Goal: Task Accomplishment & Management: Use online tool/utility

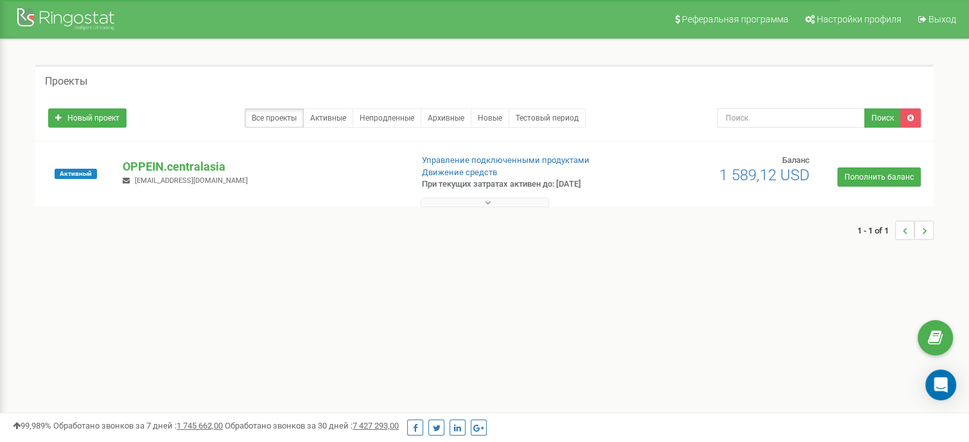
click at [172, 165] on p "OPPEIN.centralasia" at bounding box center [262, 167] width 278 height 17
click at [560, 157] on link "Управление подключенными продуктами" at bounding box center [506, 160] width 168 height 10
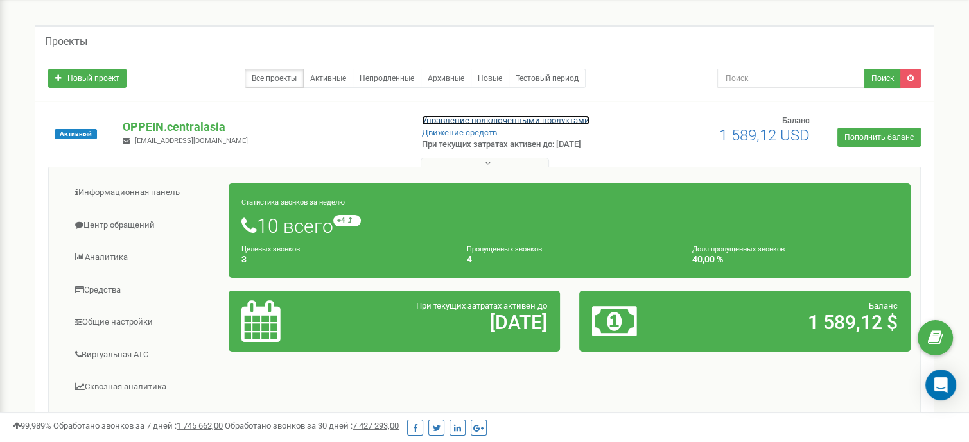
scroll to position [128, 0]
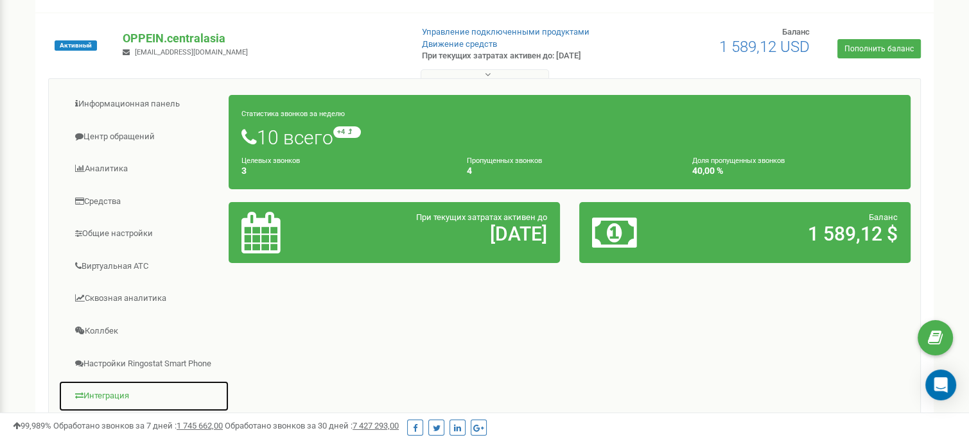
click at [136, 387] on link "Интеграция" at bounding box center [143, 396] width 171 height 31
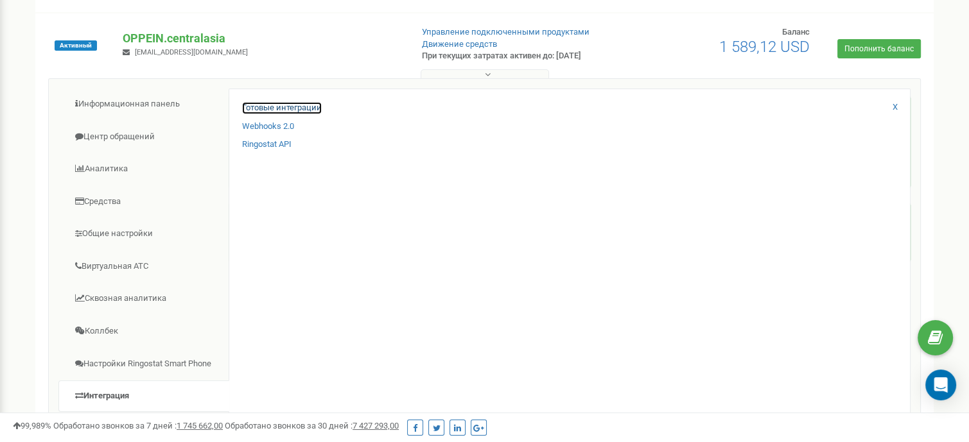
click at [262, 112] on link "Готовые интеграции" at bounding box center [282, 108] width 80 height 12
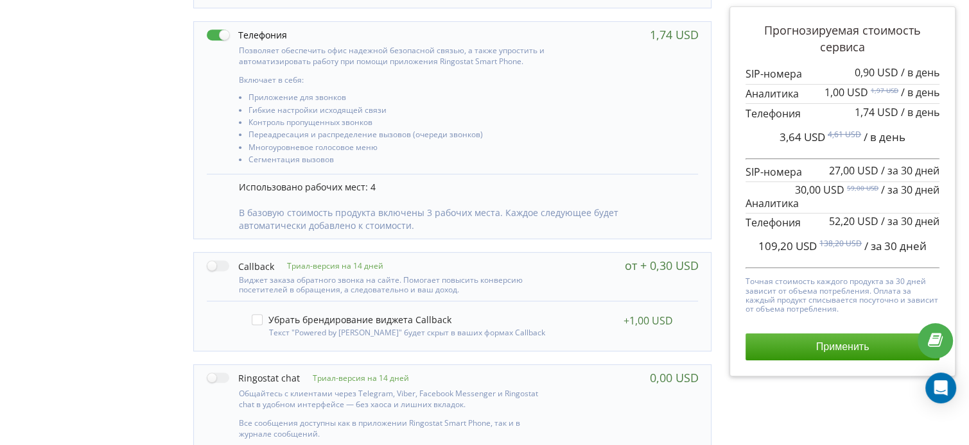
scroll to position [642, 0]
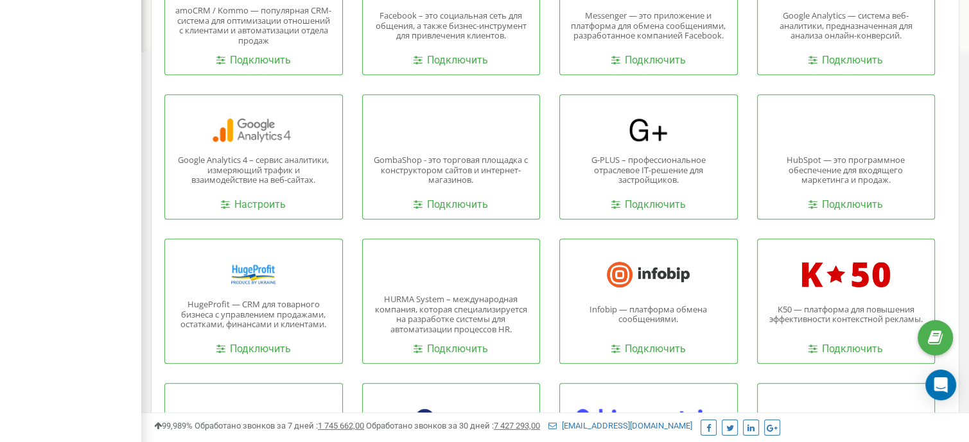
scroll to position [665, 0]
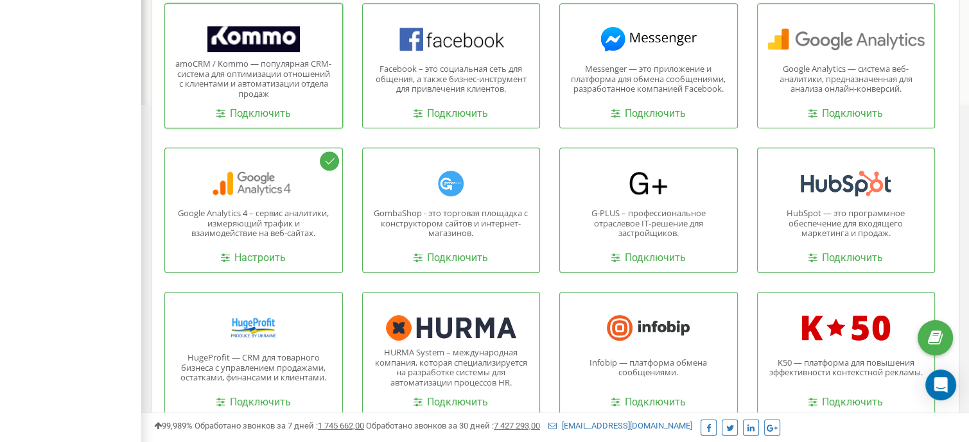
click at [244, 47] on div at bounding box center [254, 39] width 158 height 26
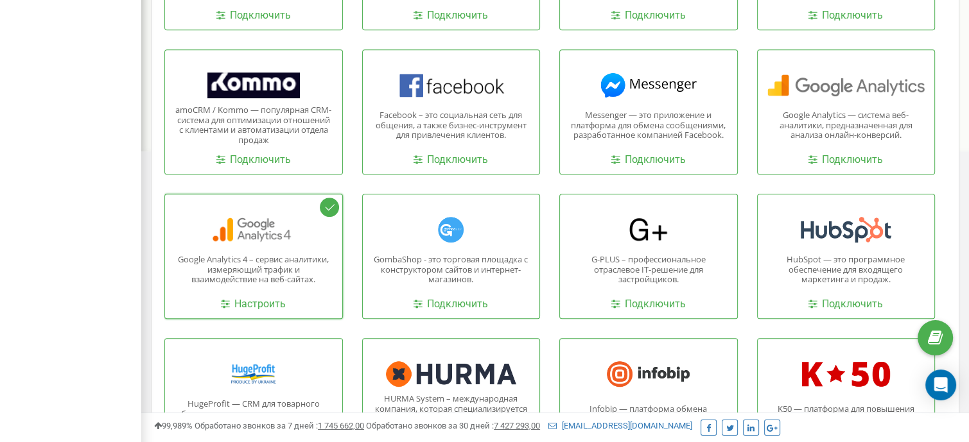
scroll to position [537, 0]
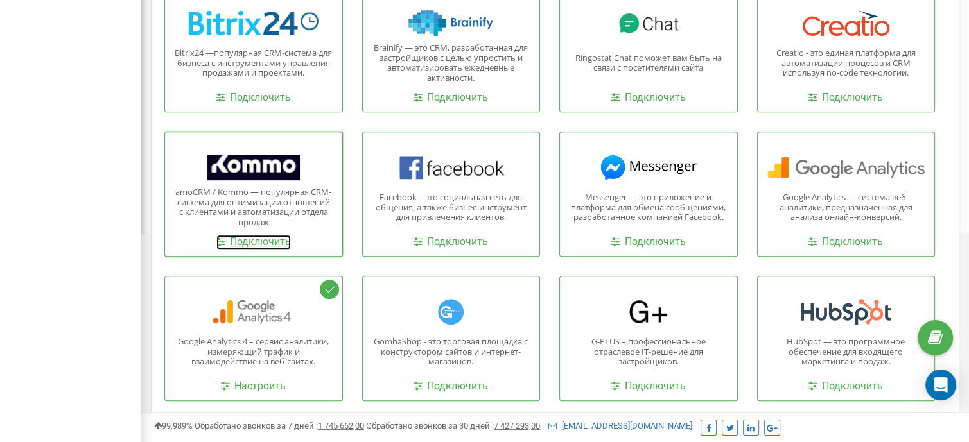
click at [256, 242] on link "Подключить" at bounding box center [253, 242] width 74 height 15
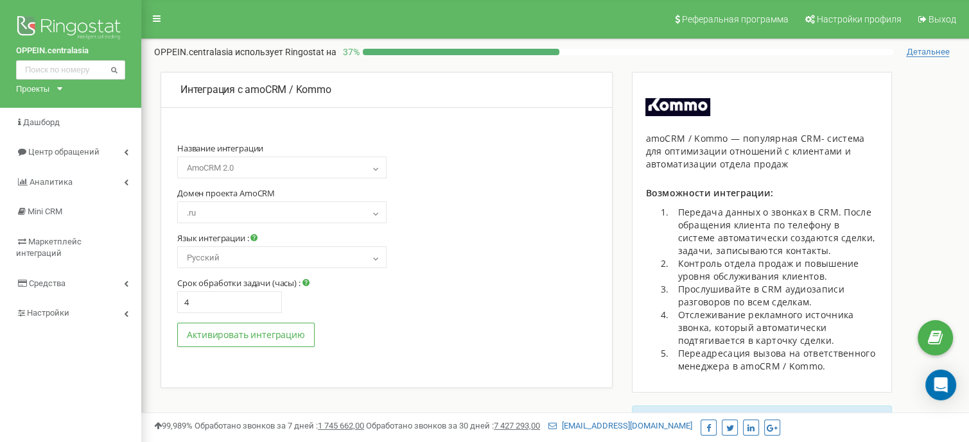
click at [350, 231] on div "Язык интеграции : Русский Українська English Български Polski Русский" at bounding box center [281, 245] width 209 height 45
click at [357, 214] on span ".ru" at bounding box center [282, 213] width 200 height 18
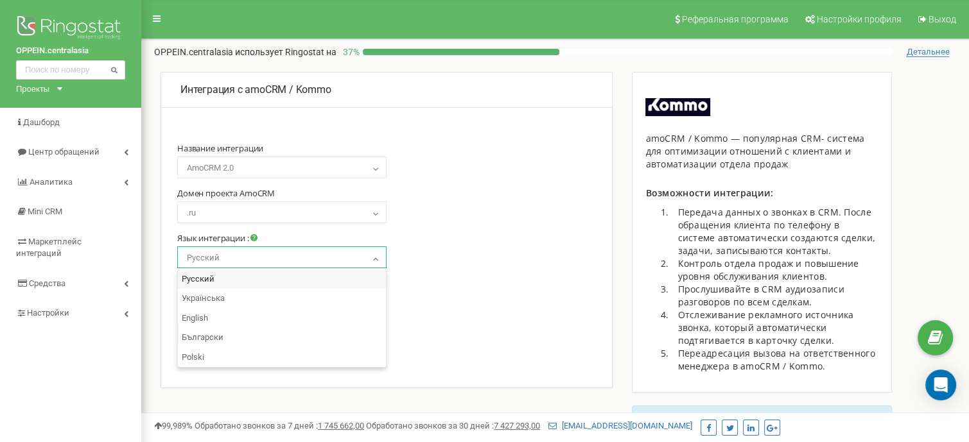
click at [327, 267] on span "Русский" at bounding box center [282, 258] width 200 height 18
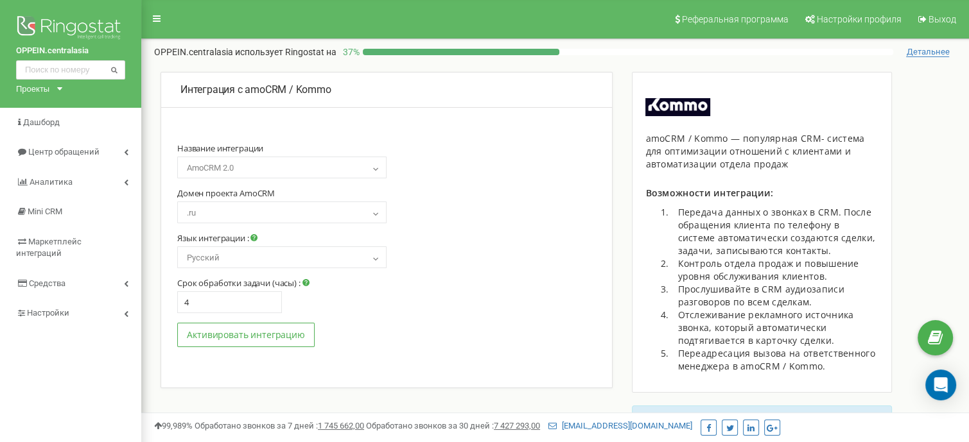
click at [327, 267] on span "Русский" at bounding box center [282, 258] width 200 height 18
click at [272, 340] on button "Активировать интеграцию" at bounding box center [245, 335] width 137 height 24
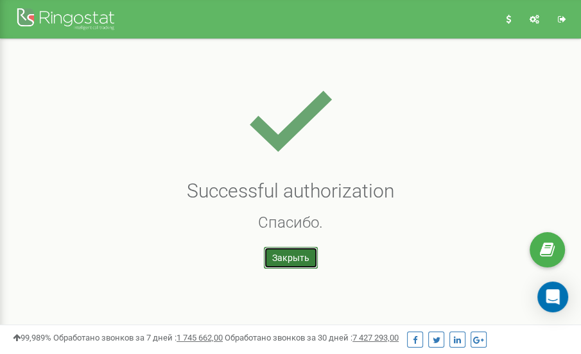
click at [286, 264] on link "Закрыть" at bounding box center [291, 258] width 54 height 22
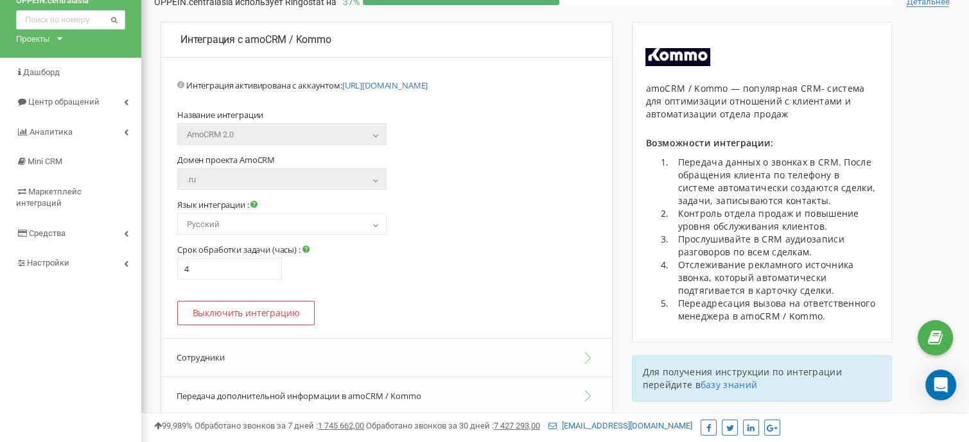
scroll to position [128, 0]
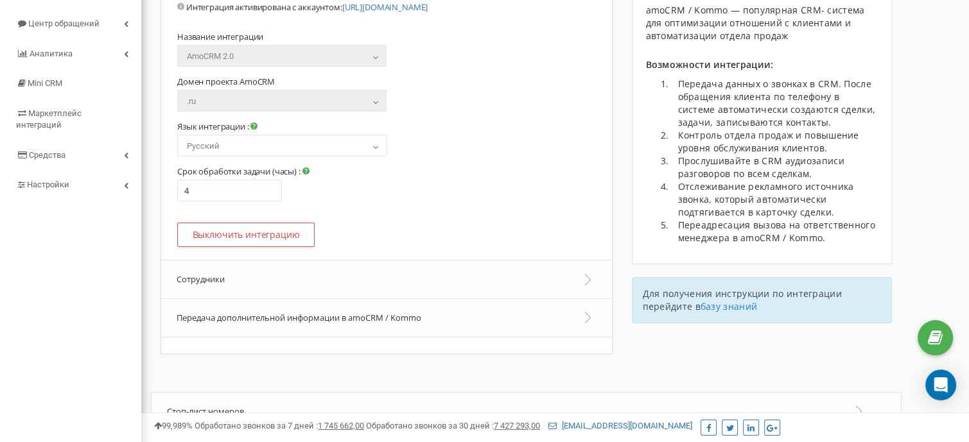
click at [352, 282] on button "Сотрудники" at bounding box center [386, 279] width 451 height 39
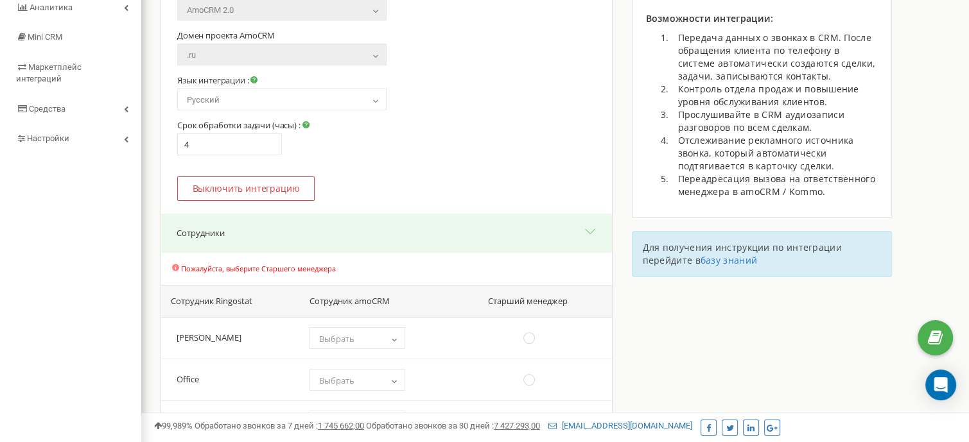
scroll to position [257, 0]
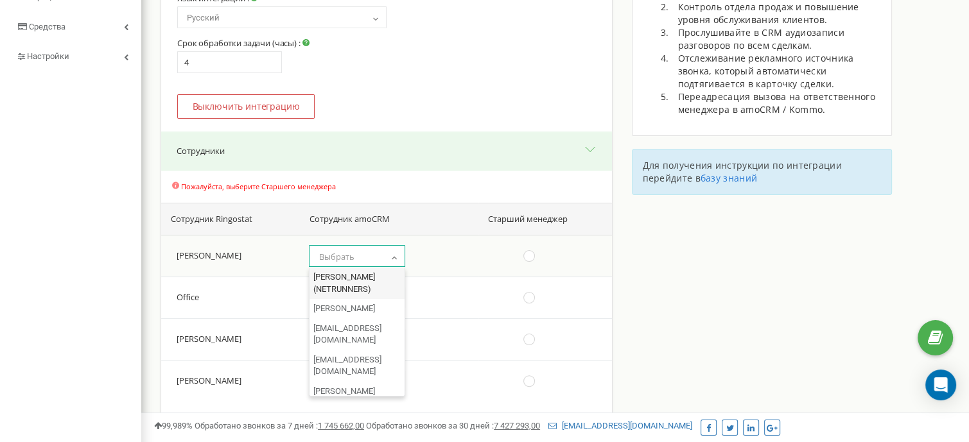
click at [359, 262] on span "Выбрать" at bounding box center [356, 257] width 87 height 18
select select "12963570"
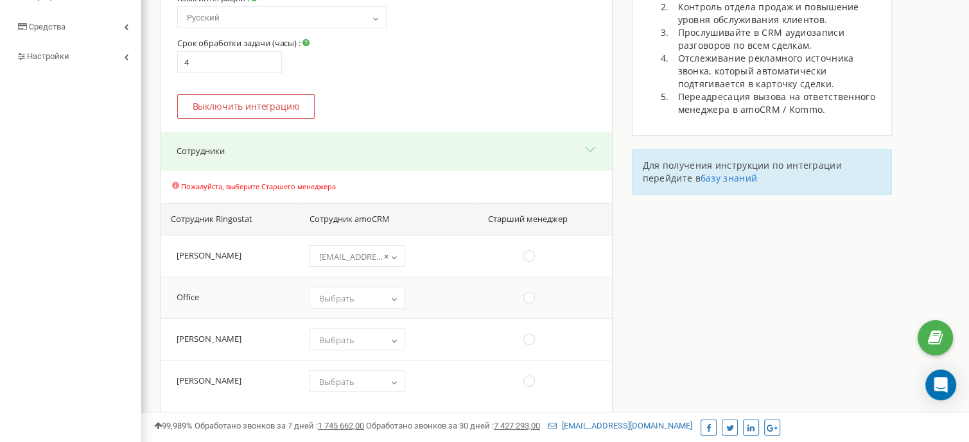
click at [363, 299] on span "Выбрать" at bounding box center [356, 299] width 87 height 18
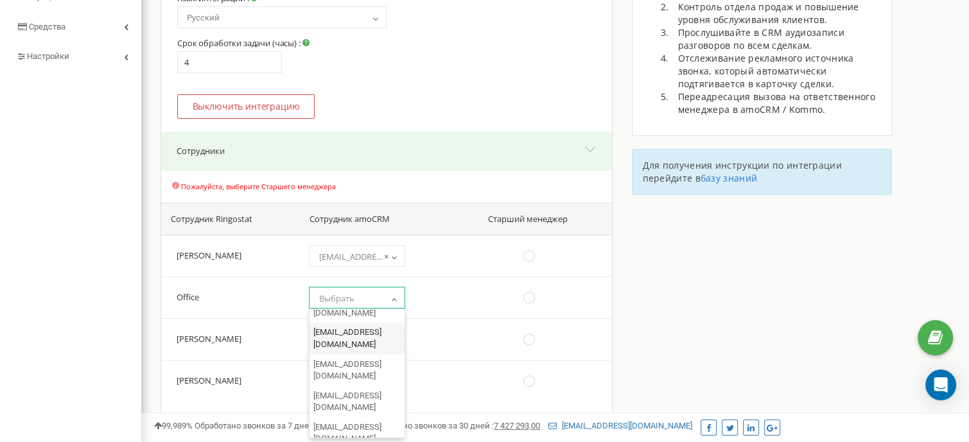
scroll to position [145, 0]
click at [452, 338] on td "(choose one) [PERSON_NAME] (NETRUNNERS) [PERSON_NAME] [EMAIL_ADDRESS][DOMAIN_NA…" at bounding box center [387, 339] width 181 height 42
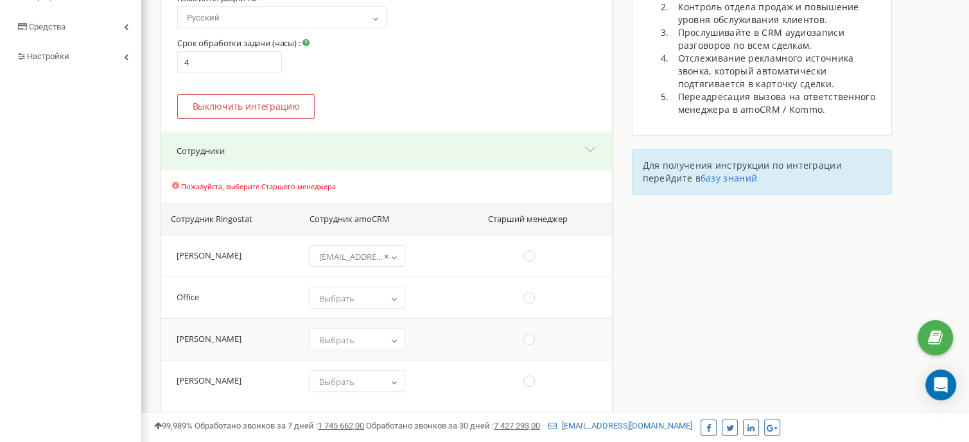
scroll to position [321, 0]
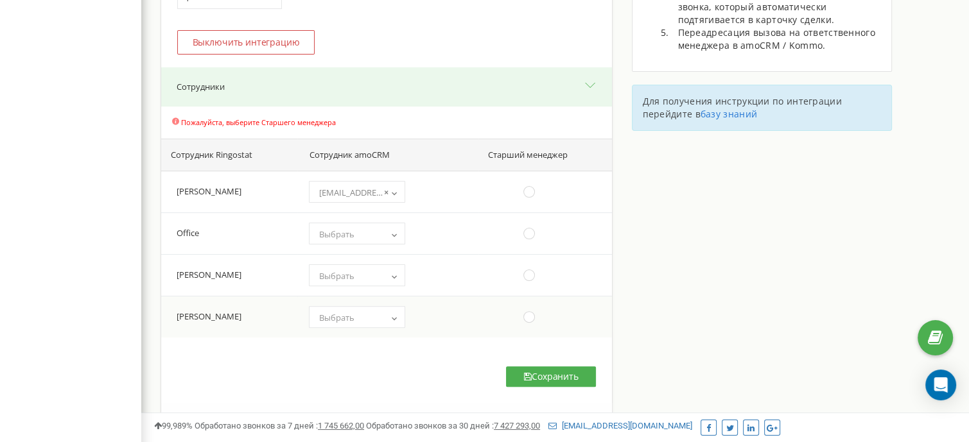
click at [367, 319] on span "Выбрать" at bounding box center [356, 318] width 87 height 18
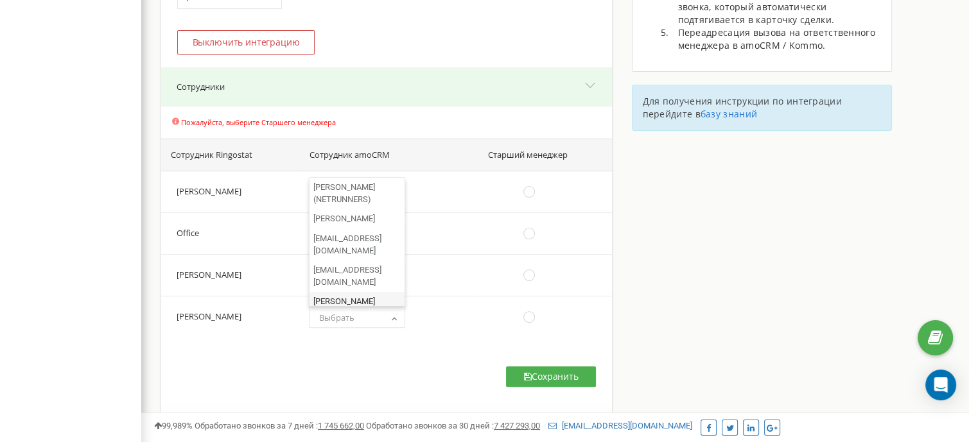
select select "12963566"
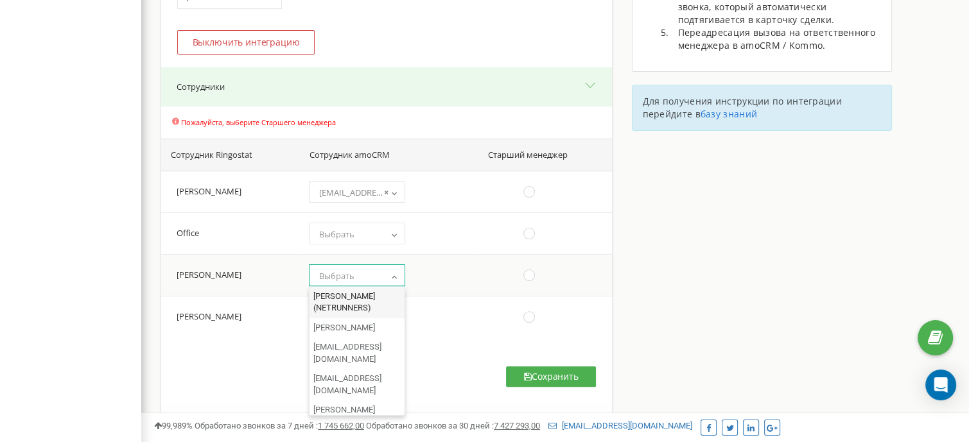
click at [367, 279] on span "Выбрать" at bounding box center [356, 276] width 87 height 18
select select "12963594"
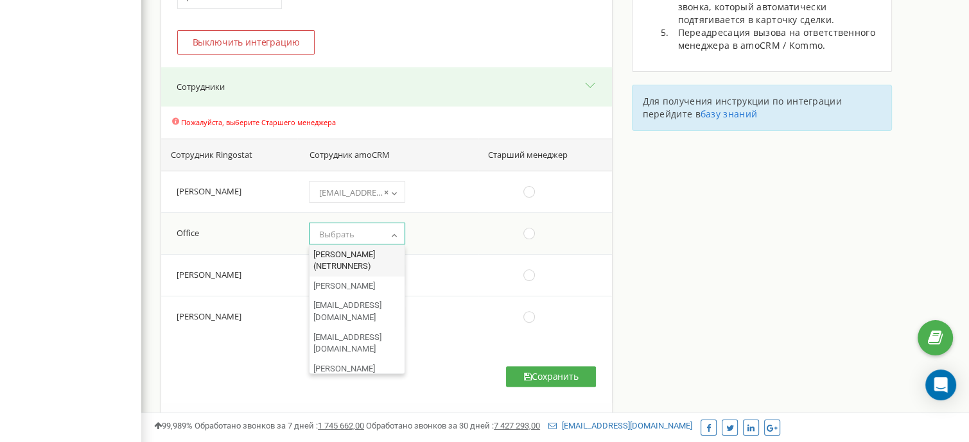
click at [371, 241] on span "Выбрать" at bounding box center [356, 234] width 87 height 18
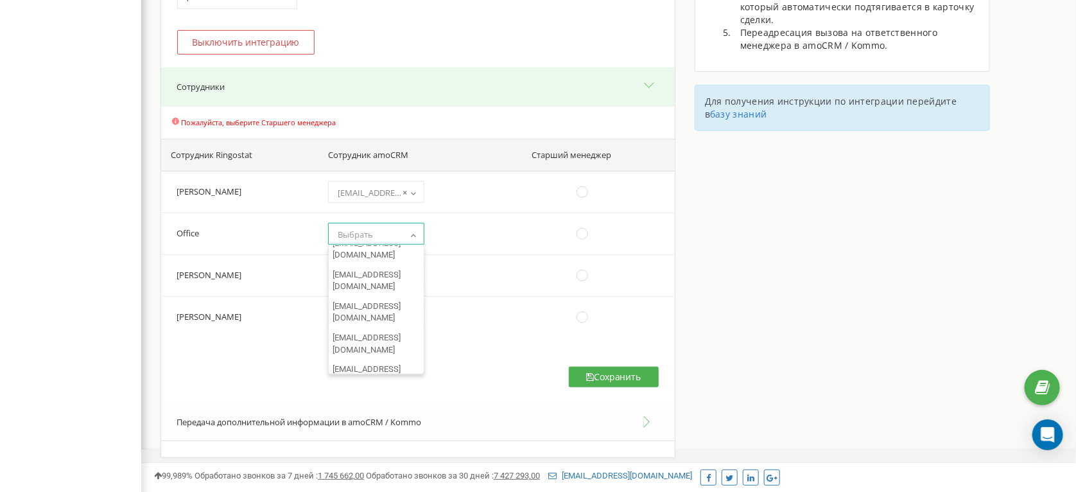
scroll to position [137, 0]
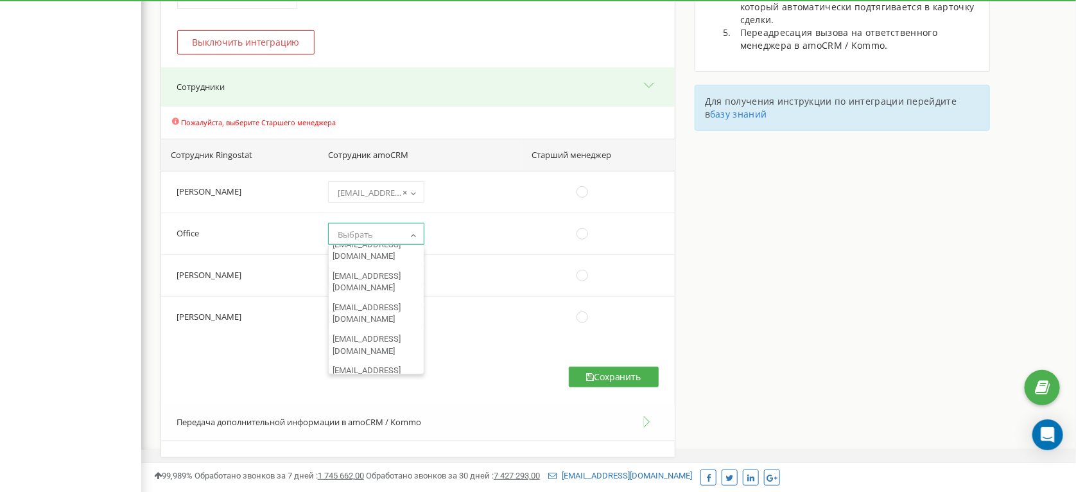
select select "12963586"
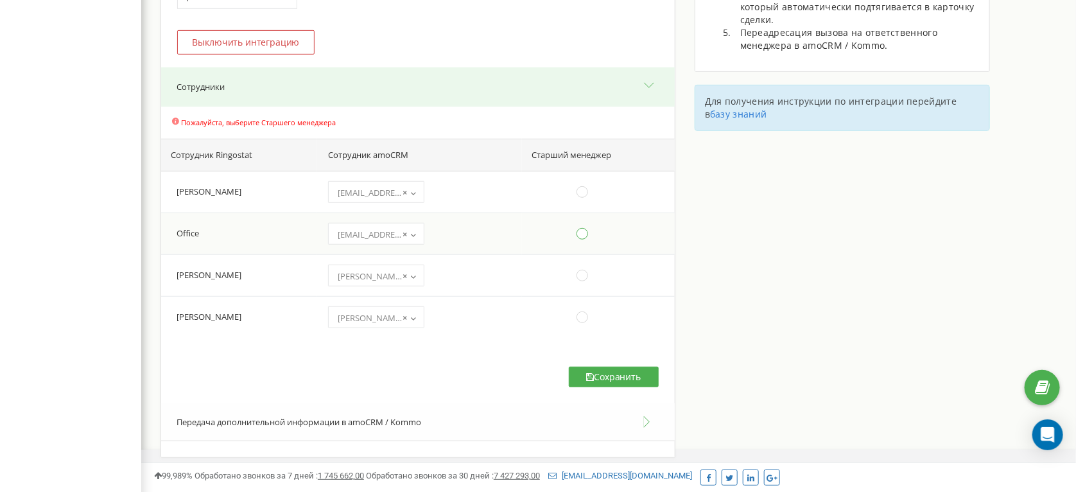
click at [578, 239] on ins at bounding box center [582, 234] width 14 height 14
radio input "true"
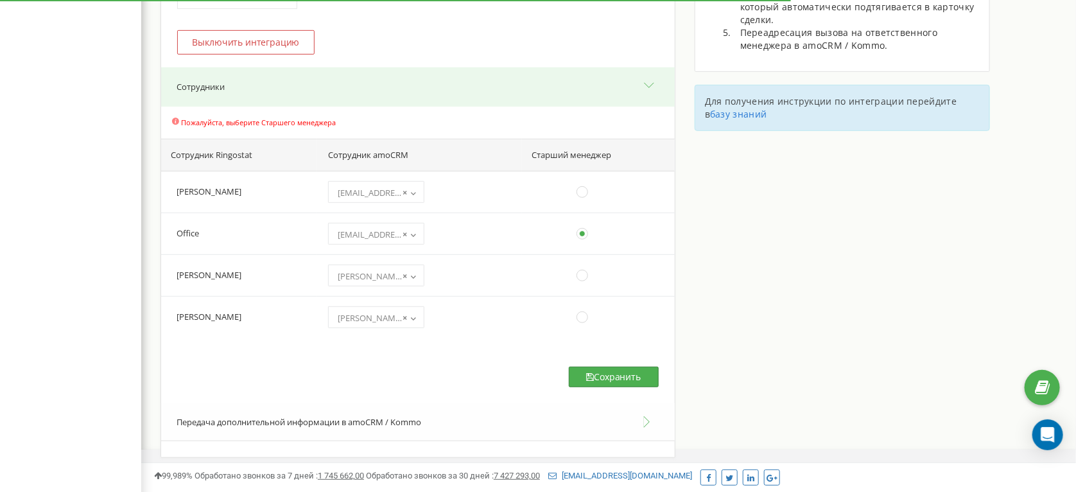
click at [575, 376] on button "Сохранить" at bounding box center [614, 377] width 90 height 21
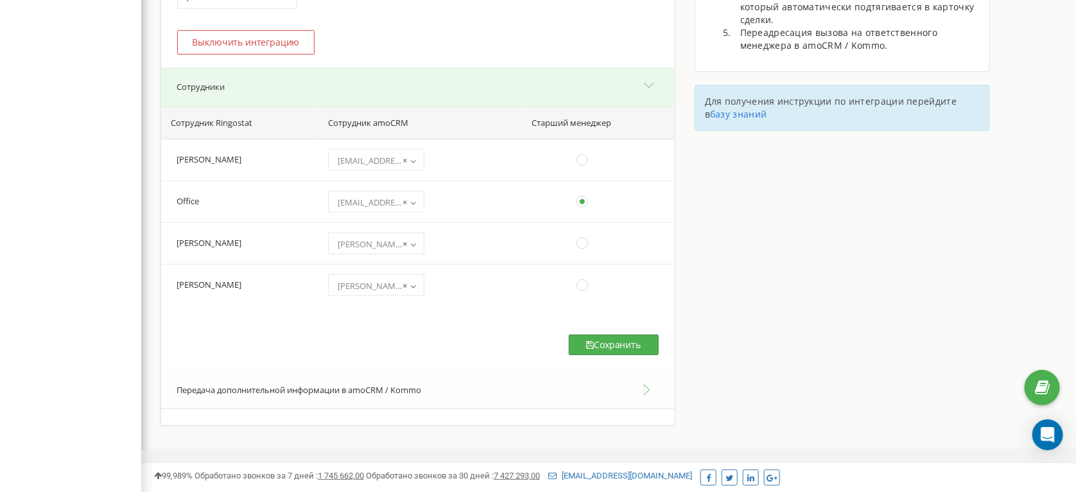
click at [592, 347] on icon at bounding box center [591, 344] width 8 height 9
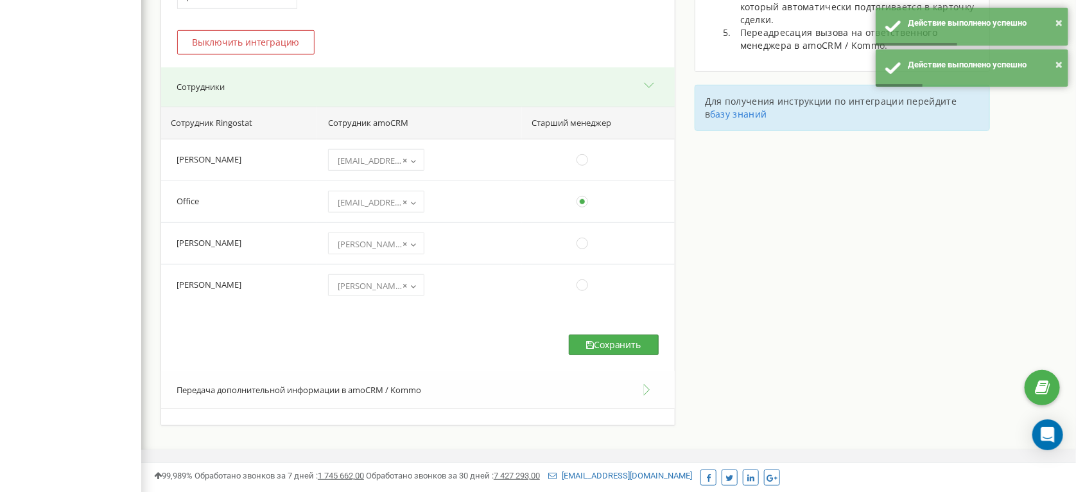
click at [603, 343] on button "Сохранить" at bounding box center [614, 344] width 90 height 21
click at [556, 399] on button "Передача дополнительной информации в amoCRM / Kommo" at bounding box center [418, 390] width 514 height 39
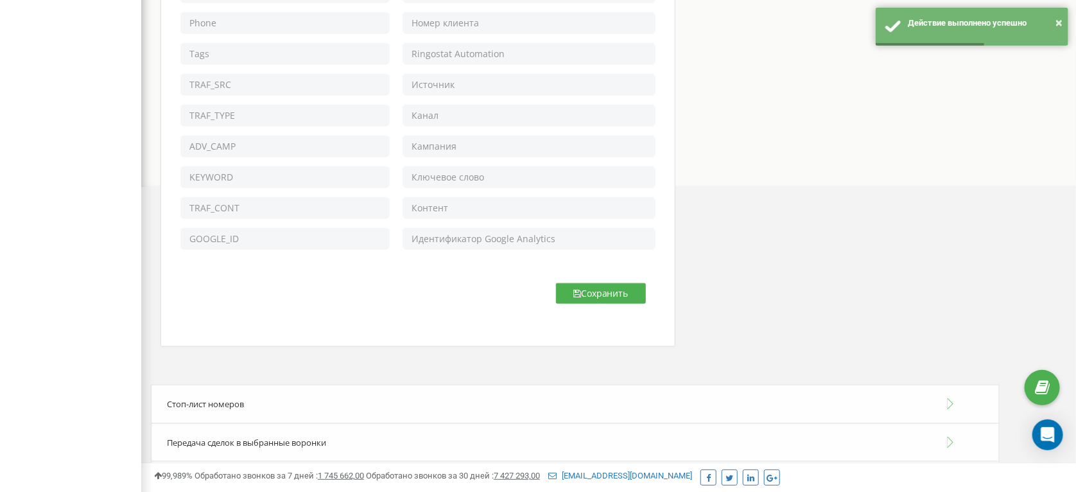
scroll to position [606, 0]
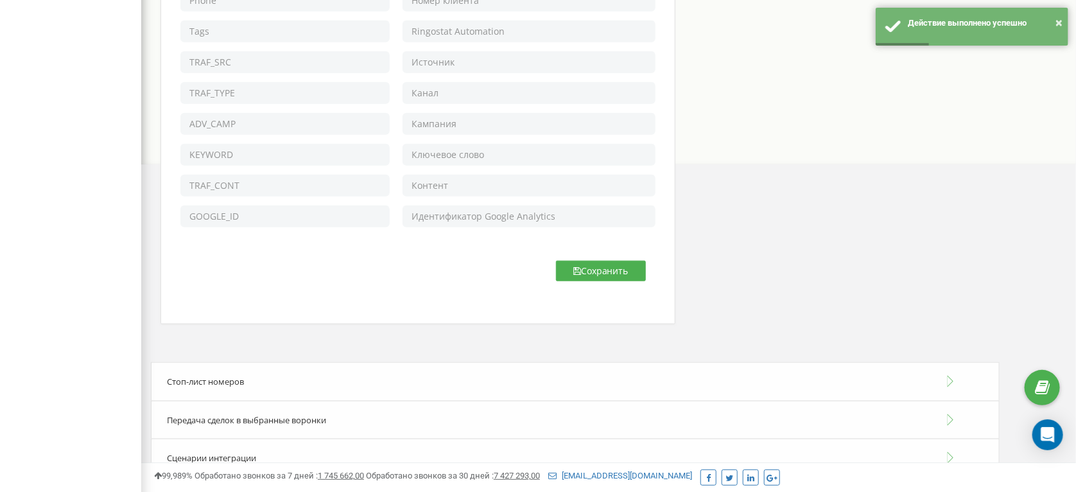
click at [703, 376] on div "Стоп-лист номеров" at bounding box center [575, 381] width 849 height 39
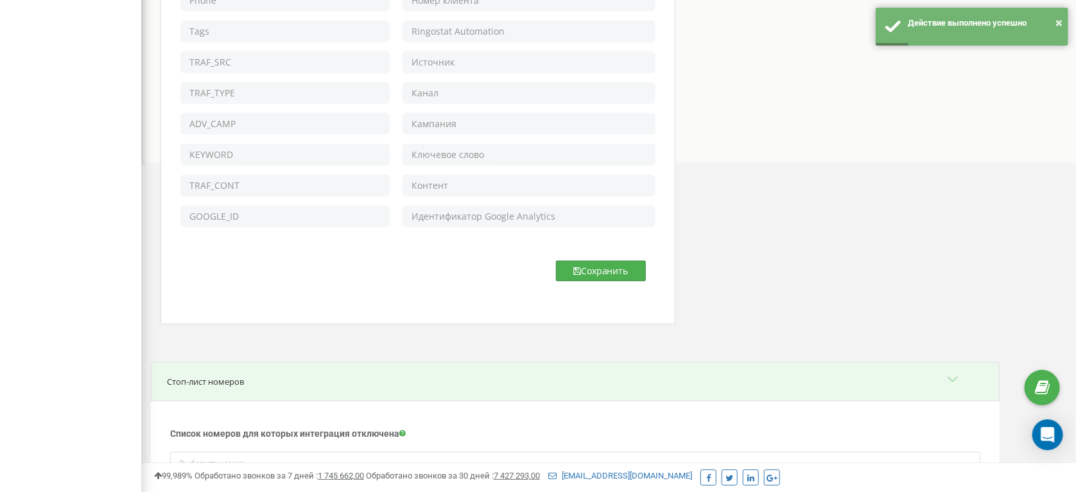
click at [615, 278] on button "Сохранить" at bounding box center [601, 271] width 90 height 21
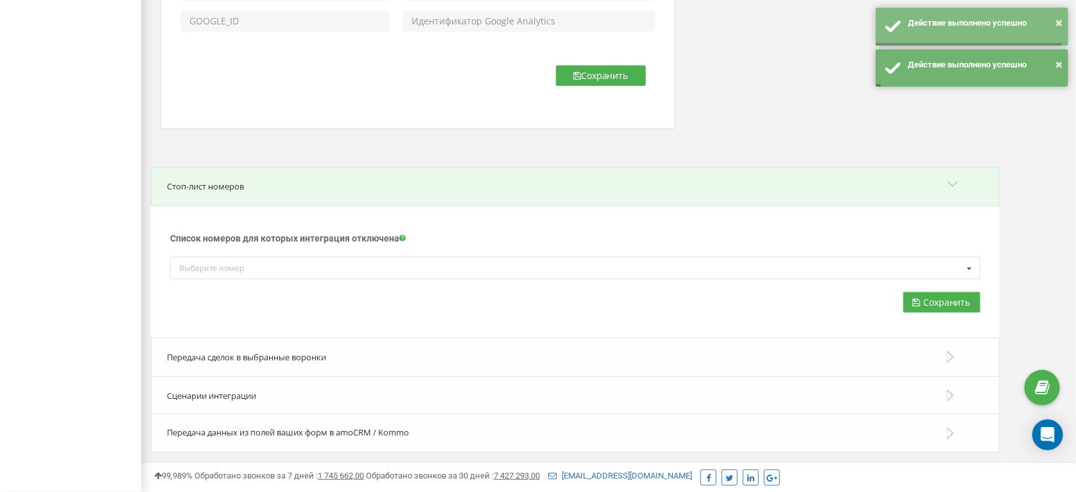
scroll to position [802, 0]
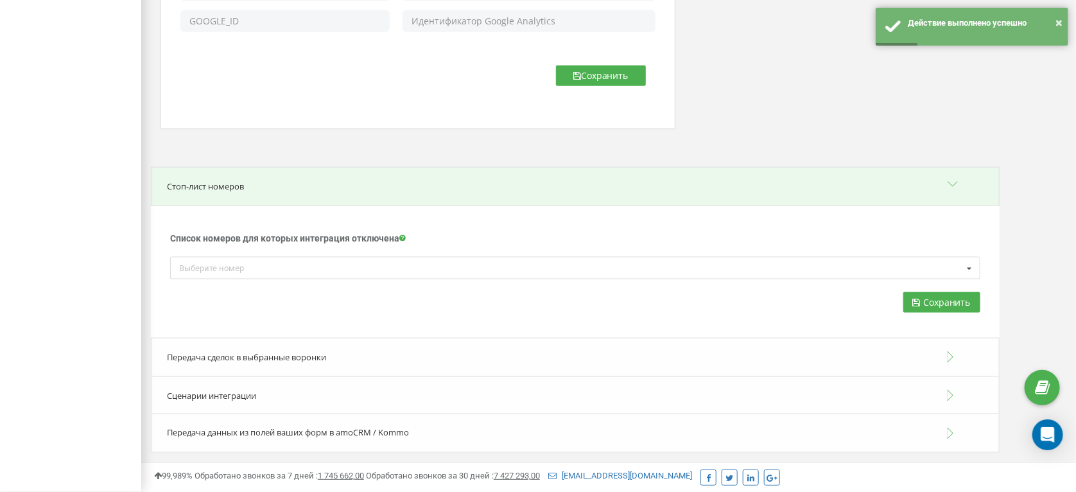
click at [324, 347] on div "Передача сделок в выбранные воронки" at bounding box center [575, 357] width 849 height 39
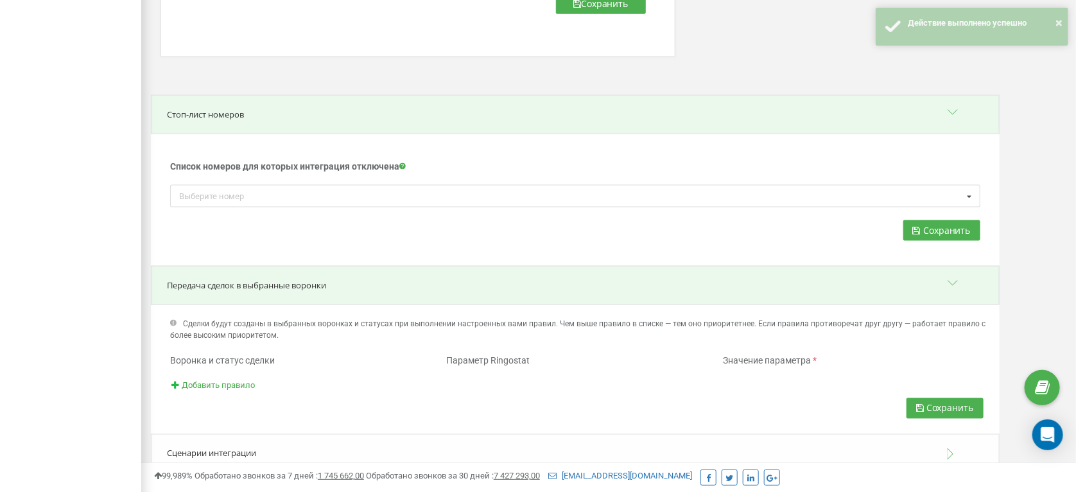
scroll to position [932, 0]
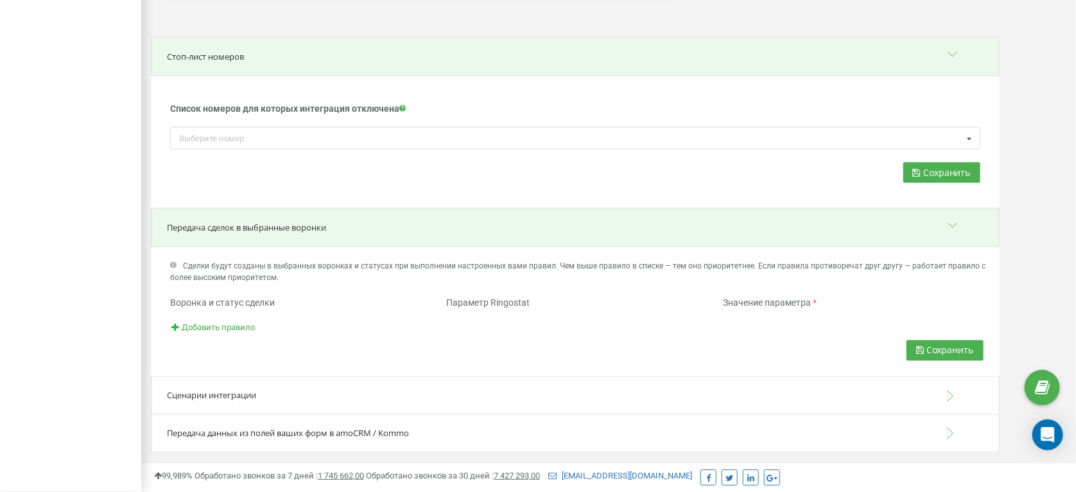
click at [239, 392] on span "Сценарии интеграции" at bounding box center [211, 396] width 89 height 12
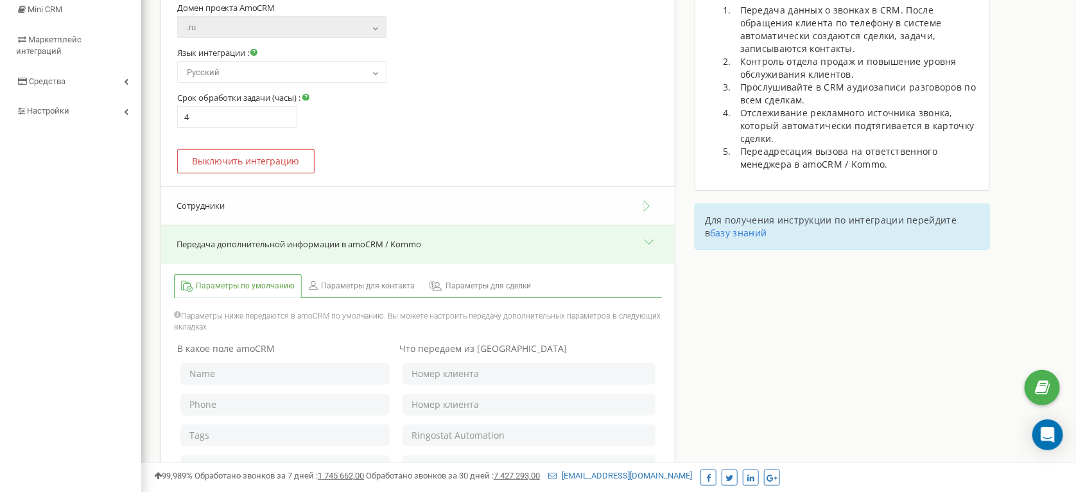
scroll to position [214, 0]
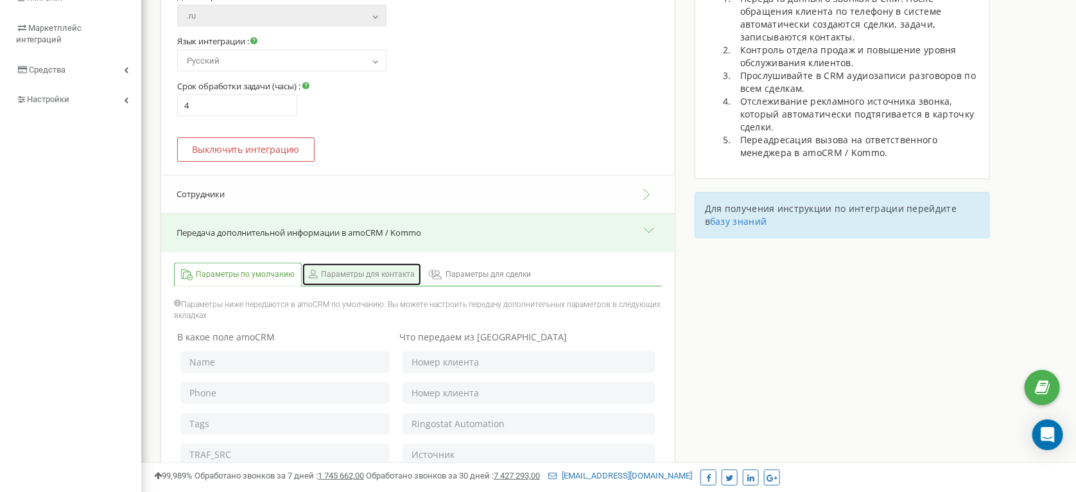
click at [341, 272] on span "Параметры для контакта" at bounding box center [368, 274] width 94 height 11
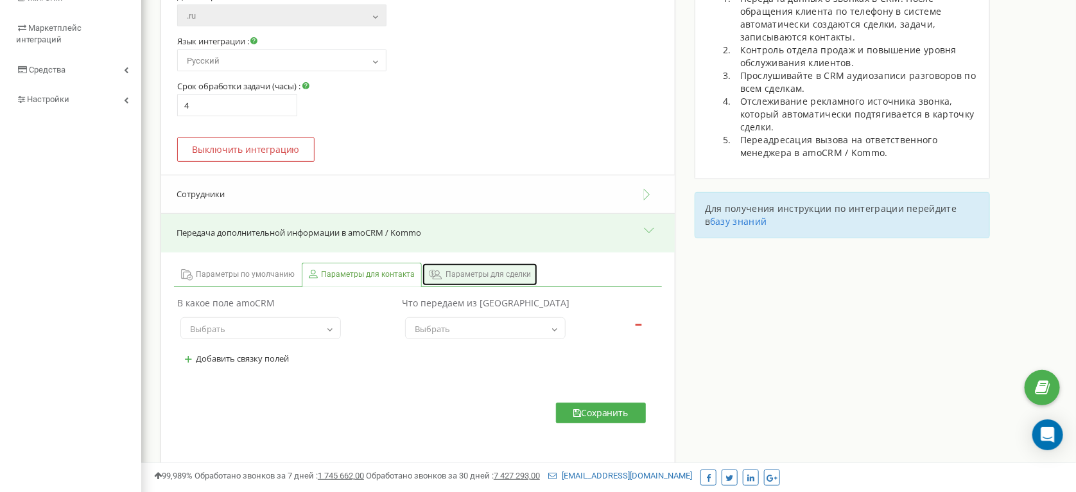
click at [450, 269] on link "Параметры для сделки" at bounding box center [479, 274] width 115 height 22
click at [278, 310] on th "В какое поле amoCRM" at bounding box center [286, 302] width 225 height 19
click at [278, 320] on span "Выбрать" at bounding box center [260, 328] width 160 height 22
click at [278, 320] on span "Выбрать" at bounding box center [260, 329] width 151 height 18
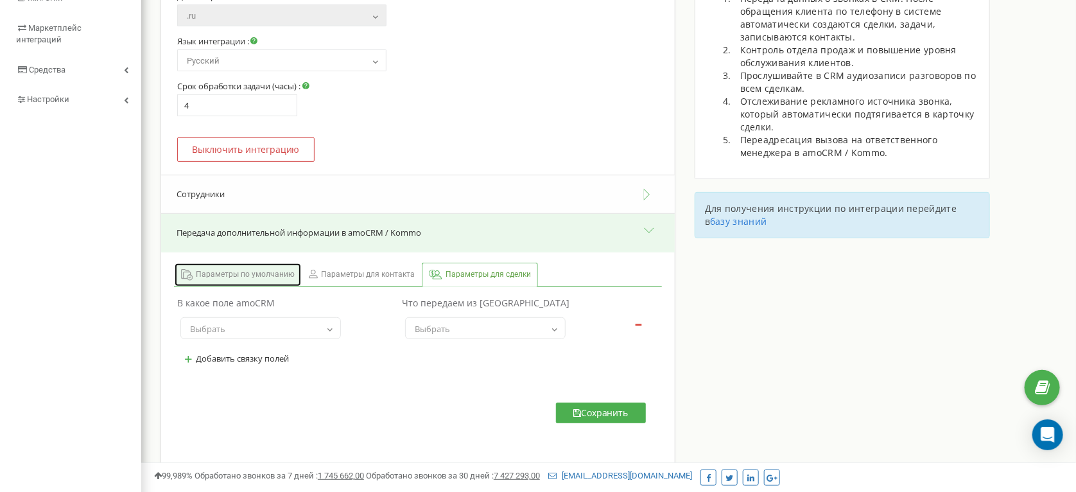
click at [272, 273] on span "Параметры по умолчанию" at bounding box center [245, 274] width 99 height 11
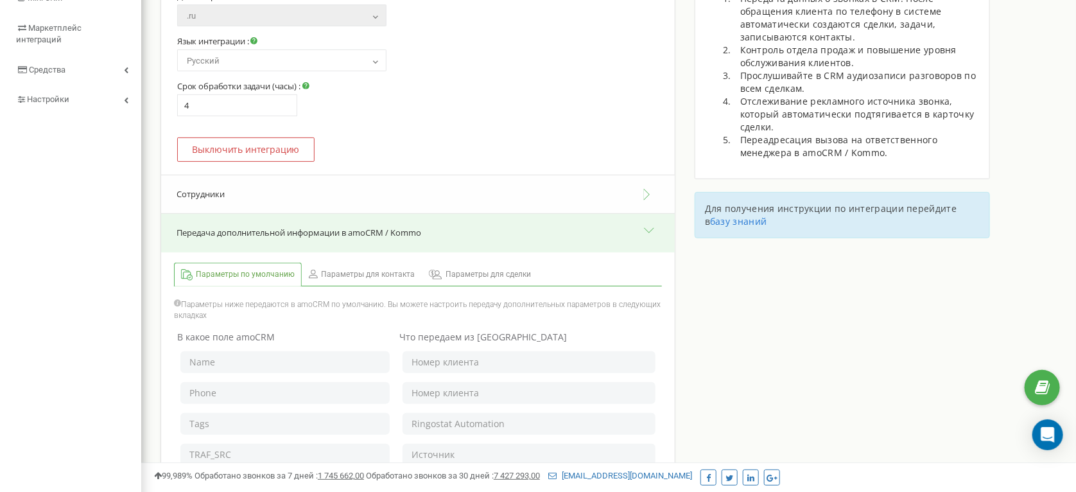
click at [313, 204] on button "Сотрудники" at bounding box center [418, 194] width 514 height 39
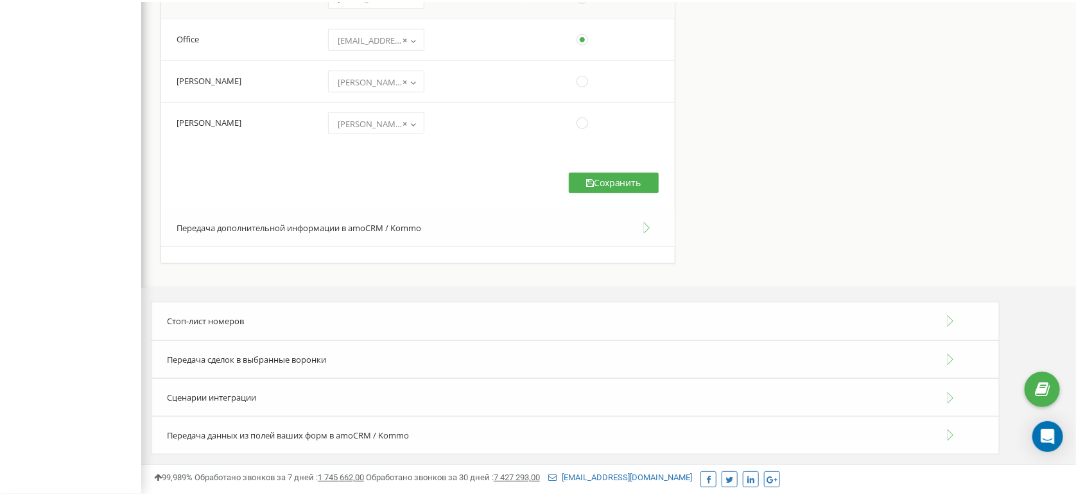
scroll to position [482, 0]
